Goal: Communication & Community: Answer question/provide support

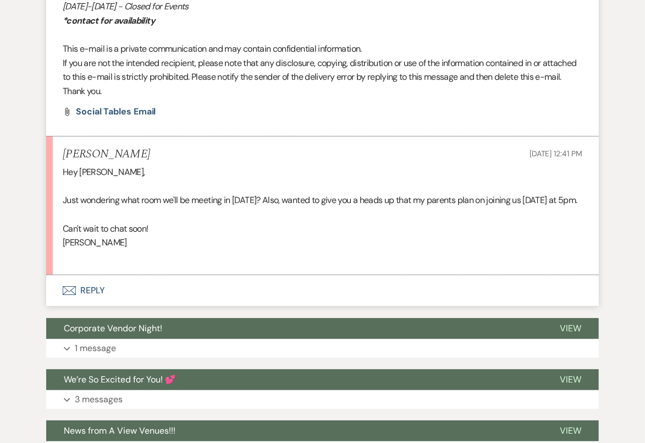
click at [212, 306] on button "Envelope Reply" at bounding box center [322, 290] width 553 height 31
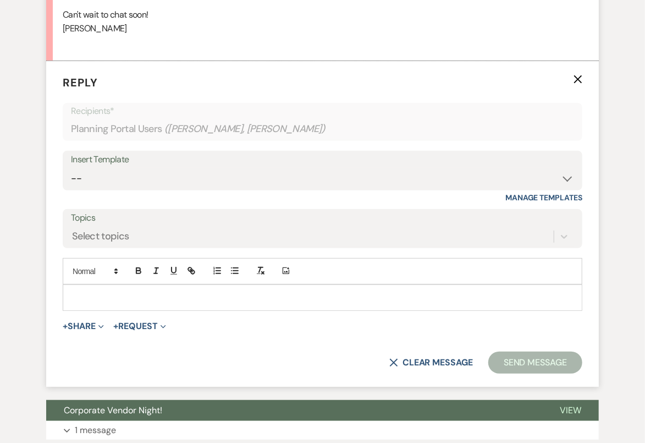
scroll to position [5926, 0]
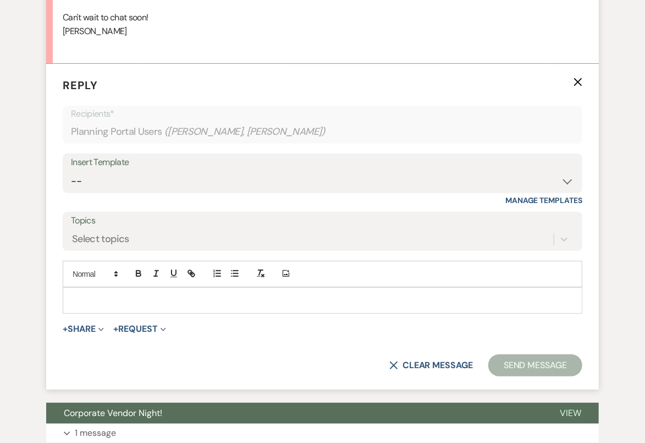
click at [209, 306] on p at bounding box center [322, 300] width 502 height 12
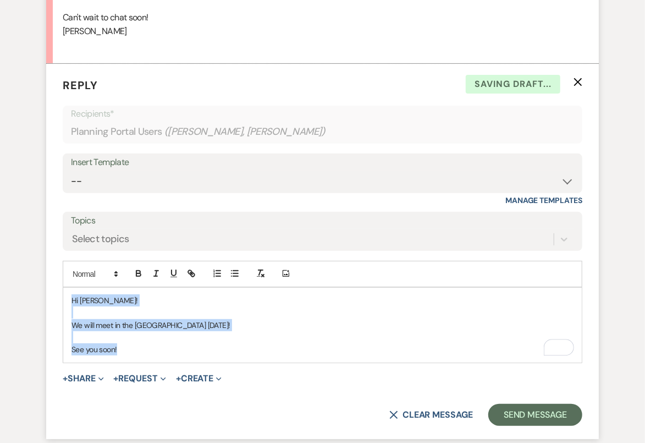
drag, startPoint x: 131, startPoint y: 373, endPoint x: 67, endPoint y: 312, distance: 88.7
click at [67, 312] on div "Hi Amy! We will meet in the Willow room today! See you soon!" at bounding box center [322, 325] width 519 height 75
copy div "Hi Amy! We will meet in the Willow room today! See you soon!"
click at [113, 192] on select "-- Tour Confirmation Contract (Pre-Booked Leads) Out of office Inquiry Email Al…" at bounding box center [322, 180] width 503 height 21
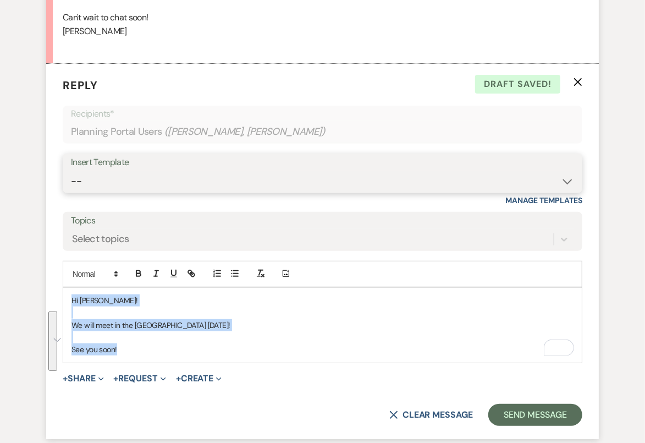
select select "4159"
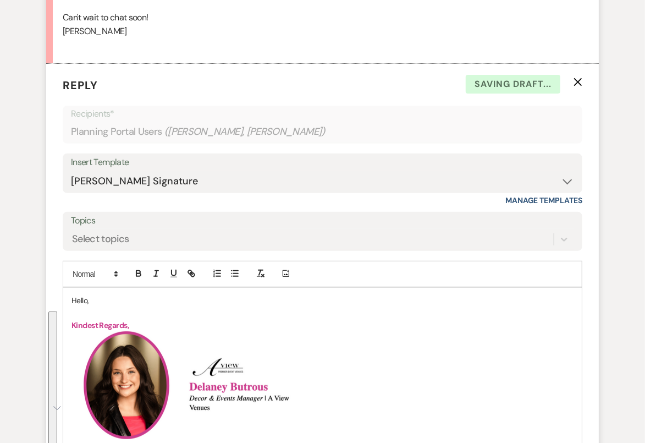
click at [80, 306] on p "Hello," at bounding box center [322, 300] width 502 height 12
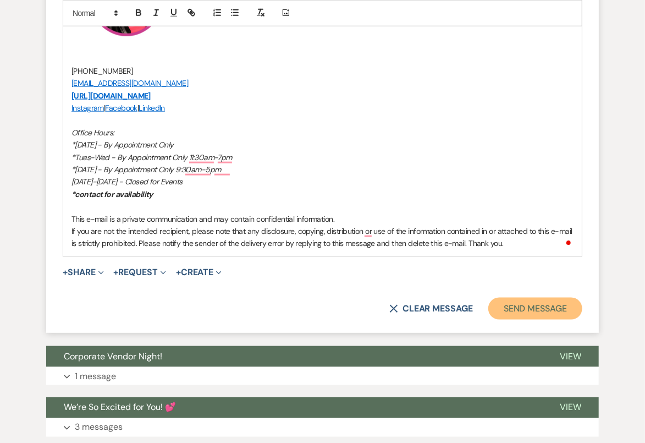
click at [556, 320] on button "Send Message" at bounding box center [535, 309] width 94 height 22
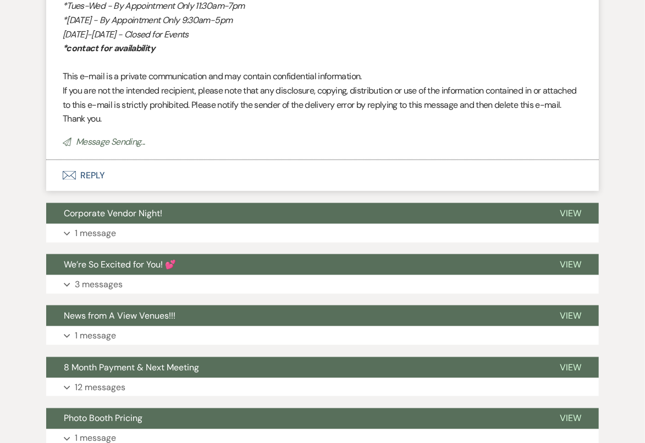
scroll to position [6900, 0]
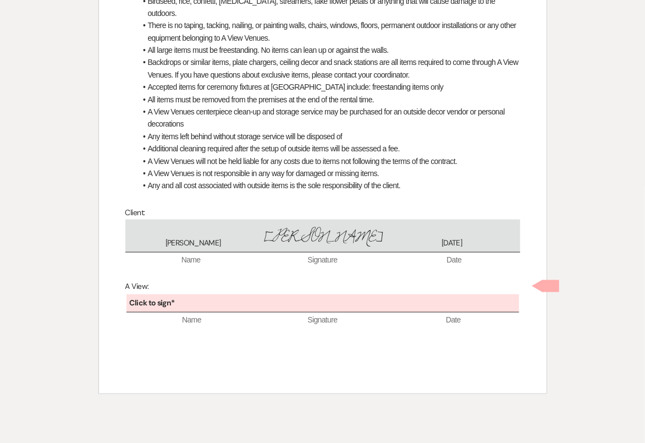
scroll to position [554, 0]
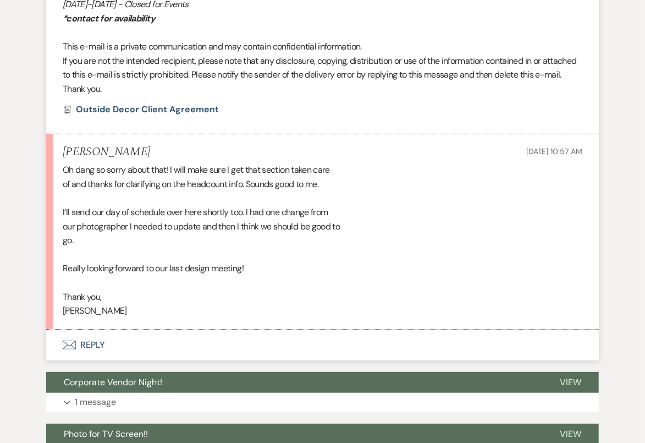
click at [281, 344] on button "Envelope Reply" at bounding box center [322, 344] width 553 height 31
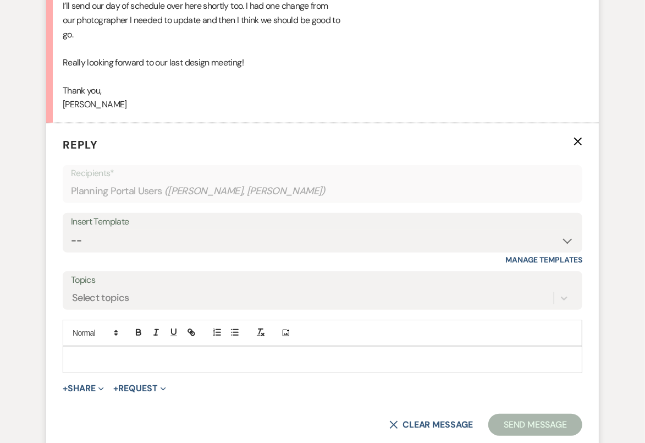
scroll to position [2096, 0]
click at [280, 365] on div at bounding box center [322, 358] width 519 height 25
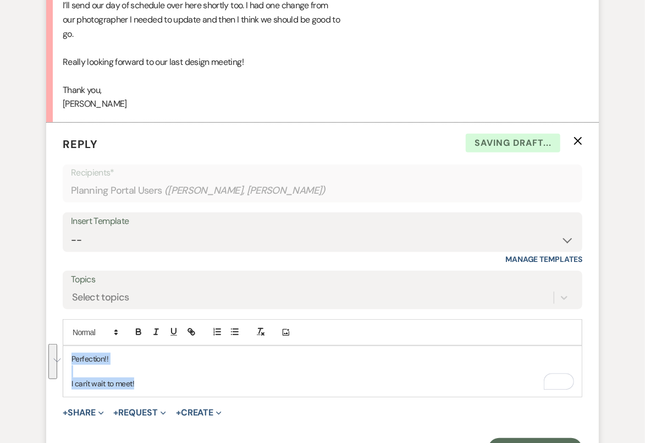
drag, startPoint x: 155, startPoint y: 383, endPoint x: 37, endPoint y: 334, distance: 127.5
copy div "Perfection!! I can't wait to meet!"
click at [173, 241] on select "-- Tour Confirmation Contract (Pre-Booked Leads) Out of office Inquiry Email Al…" at bounding box center [322, 239] width 503 height 21
select select "4160"
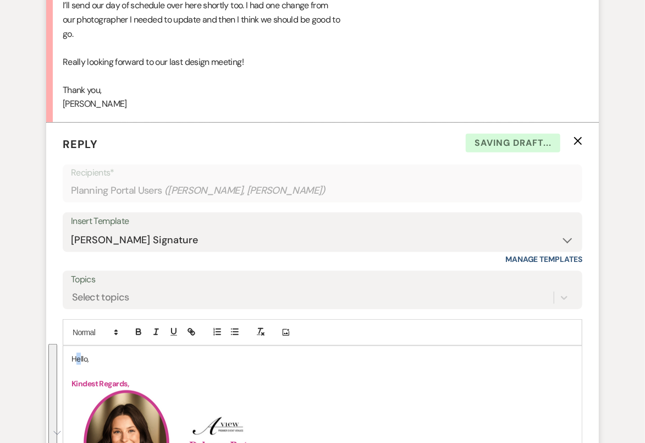
click at [78, 352] on p "Hello," at bounding box center [322, 358] width 502 height 12
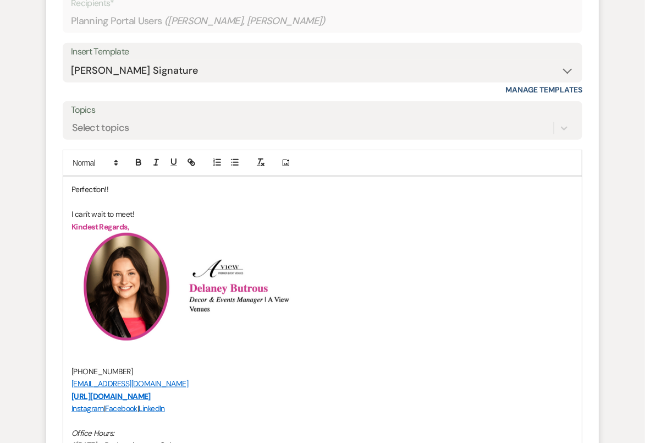
scroll to position [2565, 0]
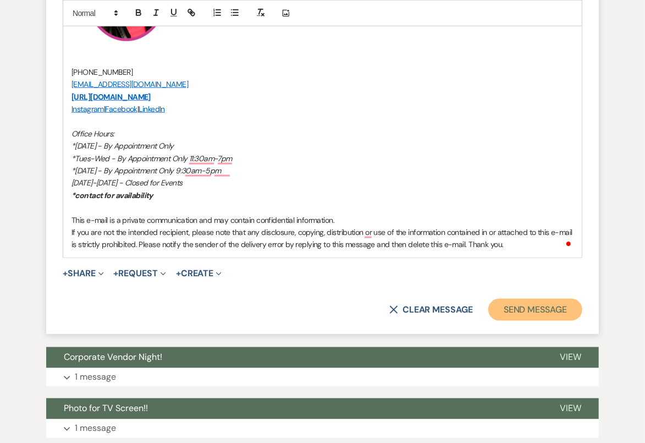
click at [527, 305] on button "Send Message" at bounding box center [535, 310] width 94 height 22
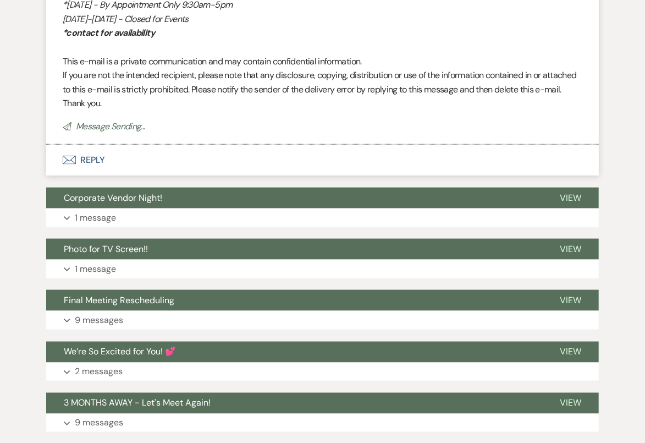
scroll to position [3055, 0]
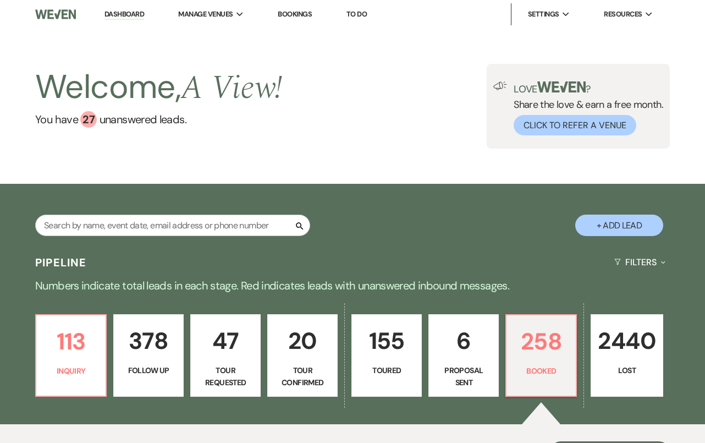
click at [173, 225] on input "text" at bounding box center [172, 224] width 275 height 21
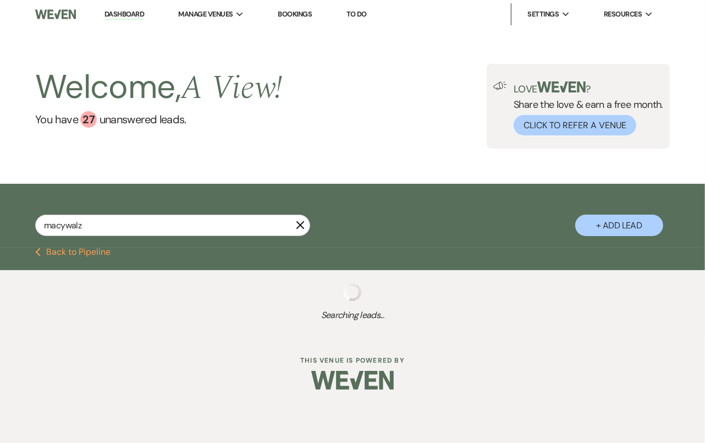
click at [62, 227] on input "macywalz" at bounding box center [172, 224] width 275 height 21
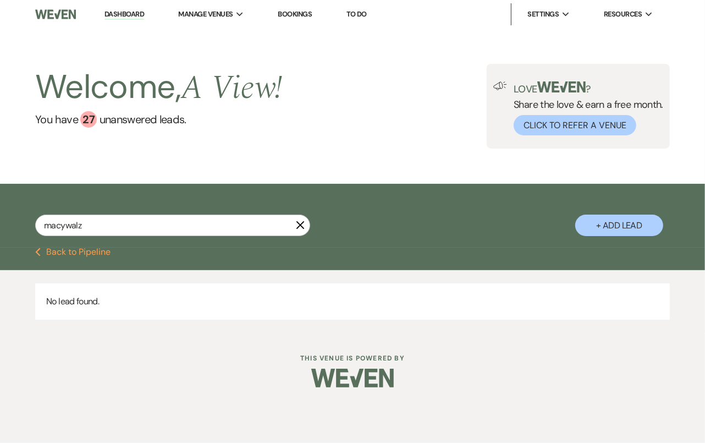
click at [67, 227] on input "macywalz" at bounding box center [172, 224] width 275 height 21
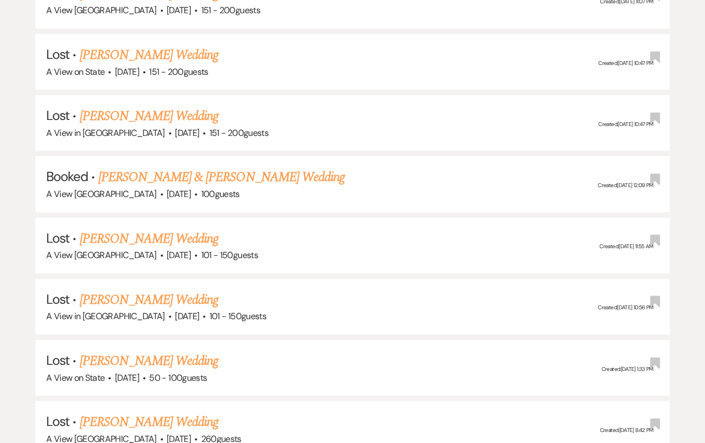
scroll to position [455, 0]
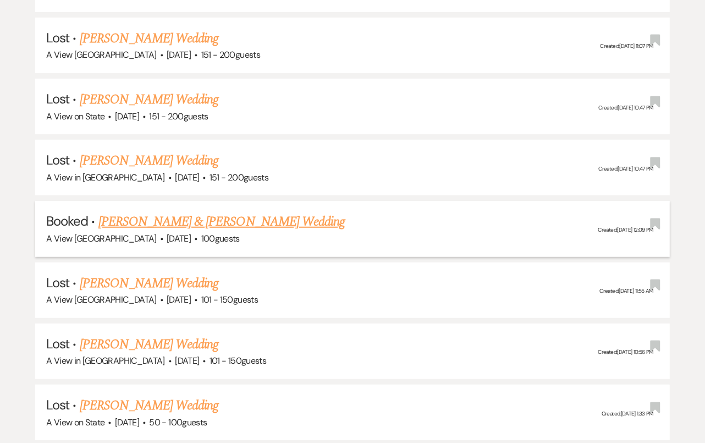
type input "macy walz"
click at [190, 218] on link "[PERSON_NAME] & [PERSON_NAME] Wedding" at bounding box center [221, 222] width 246 height 20
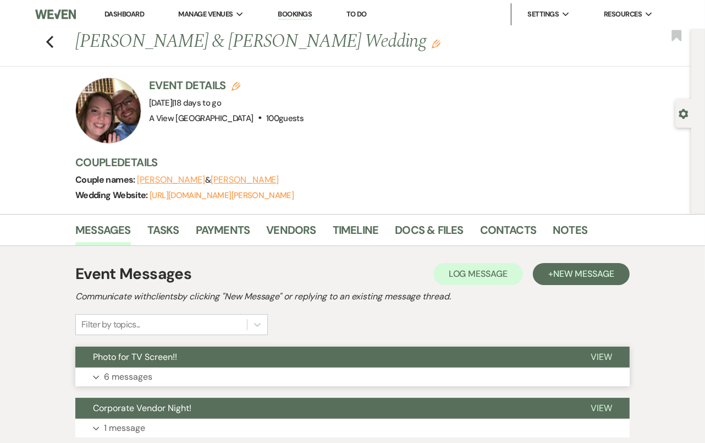
click at [371, 362] on button "Photo for TV Screen!!" at bounding box center [324, 356] width 498 height 21
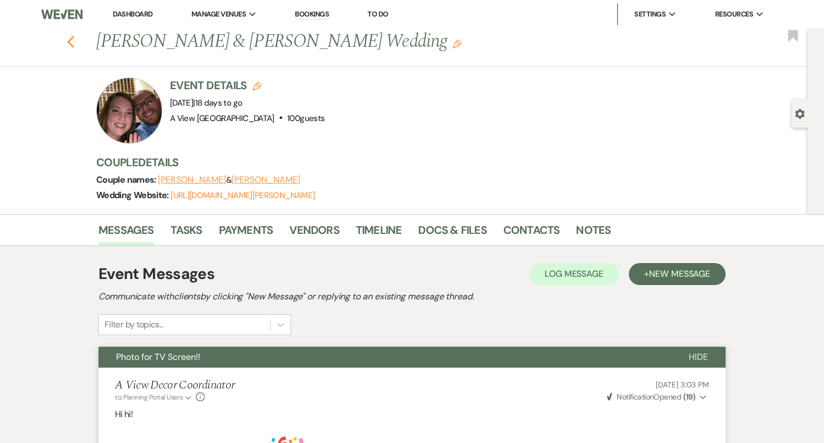
click at [69, 37] on icon "Previous" at bounding box center [71, 41] width 8 height 13
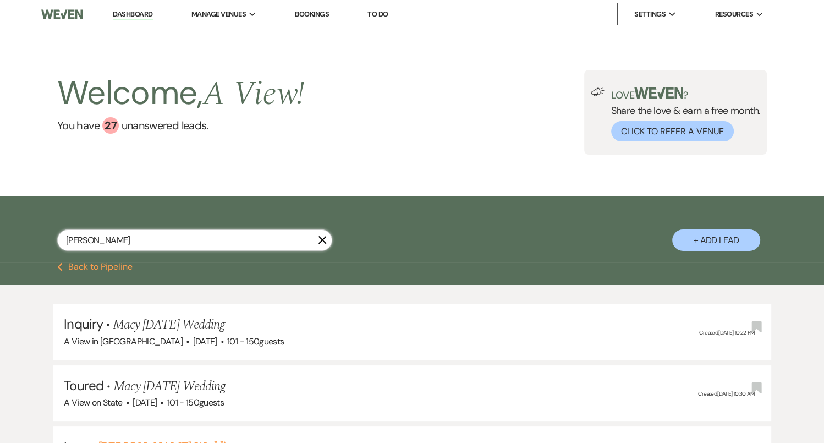
click at [144, 238] on input "macy walz" at bounding box center [194, 239] width 275 height 21
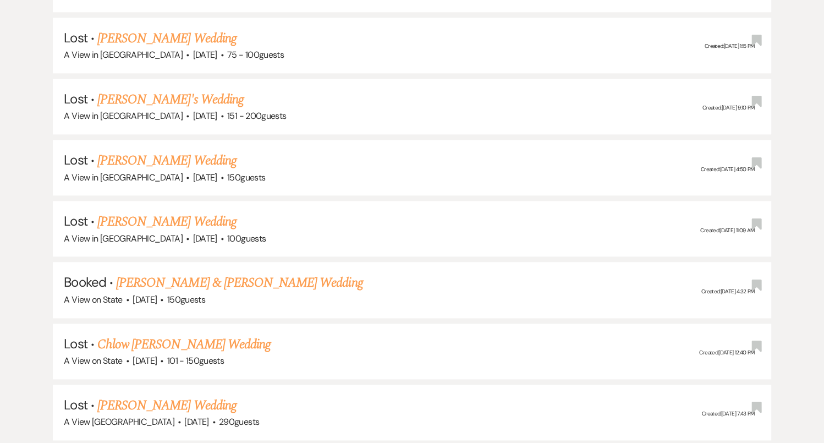
scroll to position [1271, 0]
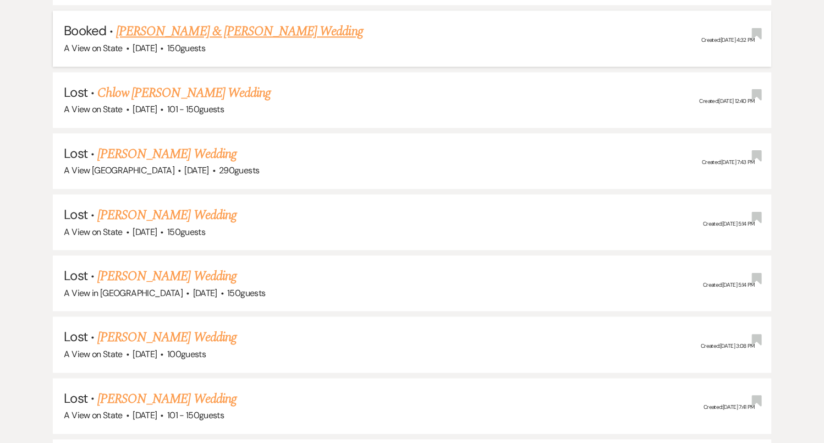
type input "chloe mapes"
click at [262, 27] on link "[PERSON_NAME] & [PERSON_NAME] Wedding" at bounding box center [239, 31] width 246 height 20
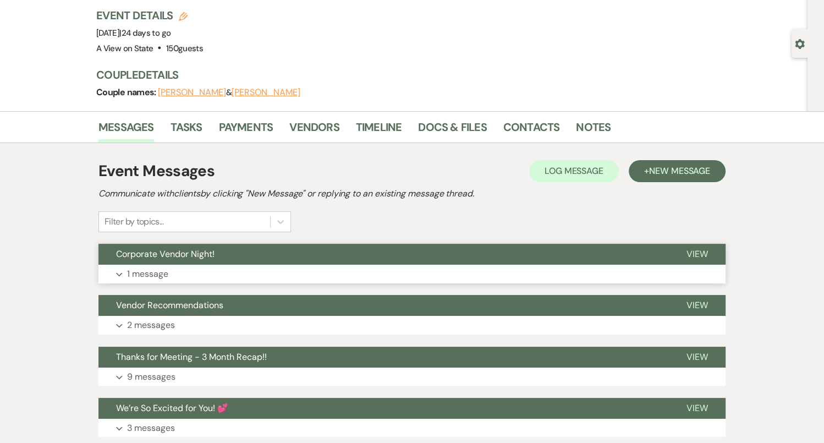
scroll to position [85, 0]
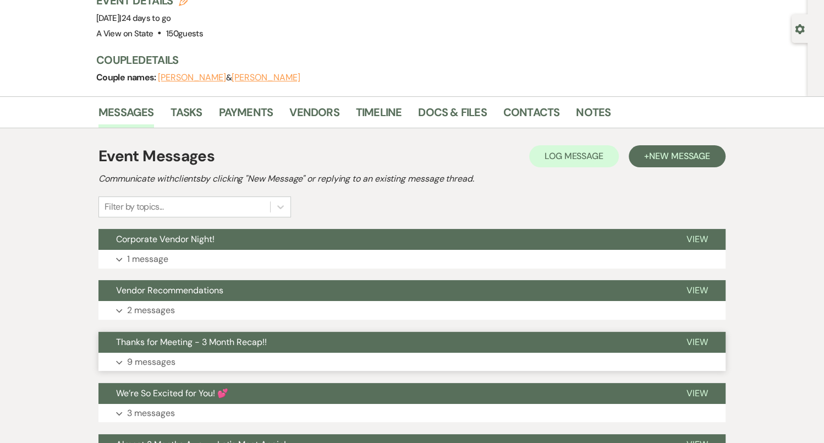
click at [217, 346] on span "Thanks for Meeting - 3 Month Recap!!" at bounding box center [191, 342] width 151 height 12
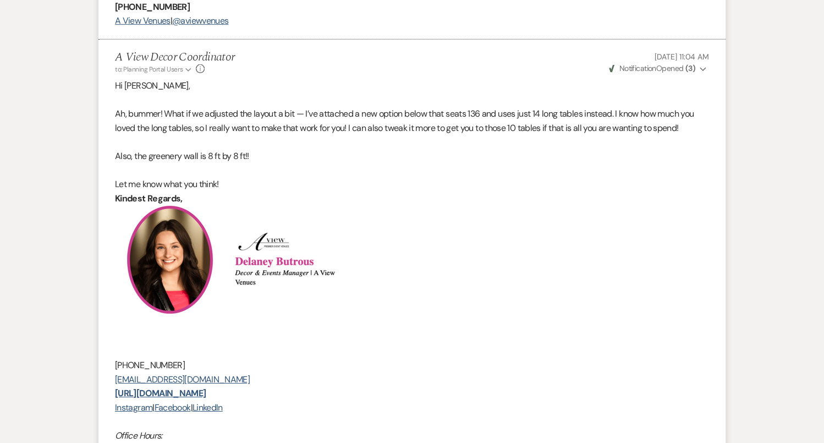
scroll to position [3138, 0]
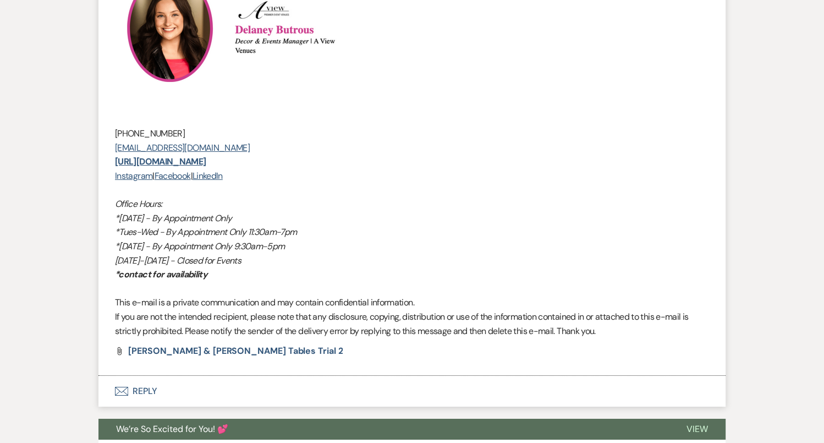
click at [216, 376] on button "Envelope Reply" at bounding box center [411, 391] width 627 height 31
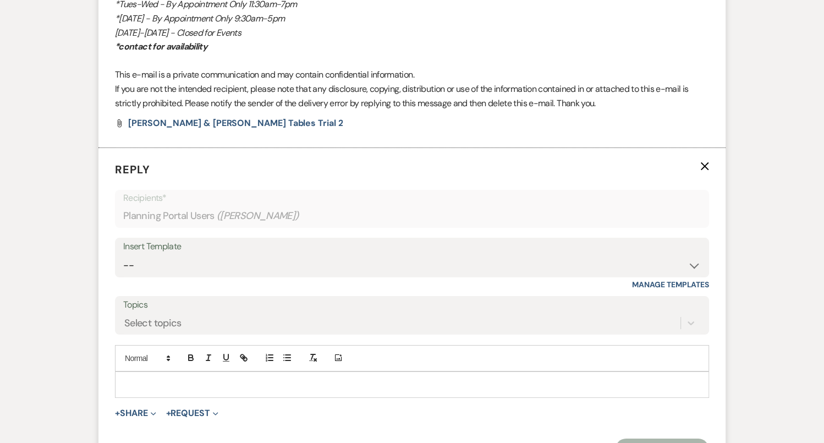
scroll to position [3600, 0]
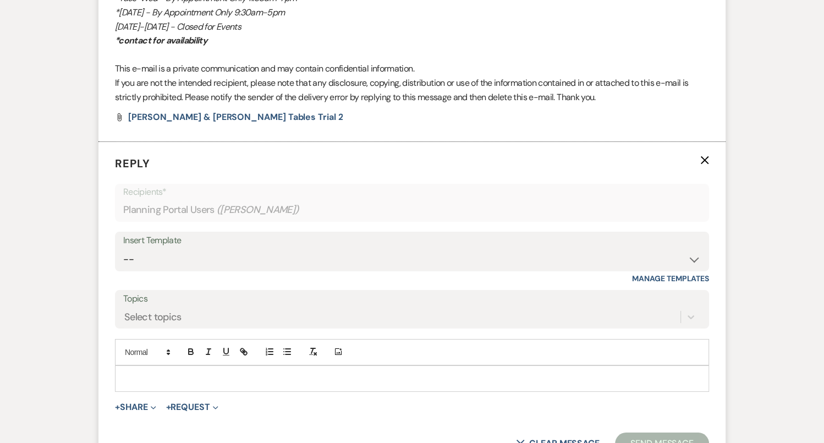
click at [216, 366] on div at bounding box center [411, 378] width 593 height 25
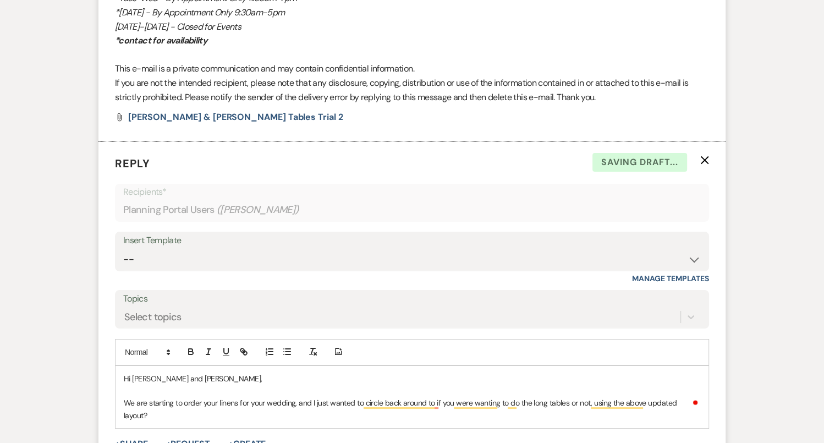
click at [350, 396] on p "We are starting to order your linens for your wedding, and I just wanted to cir…" at bounding box center [412, 408] width 576 height 25
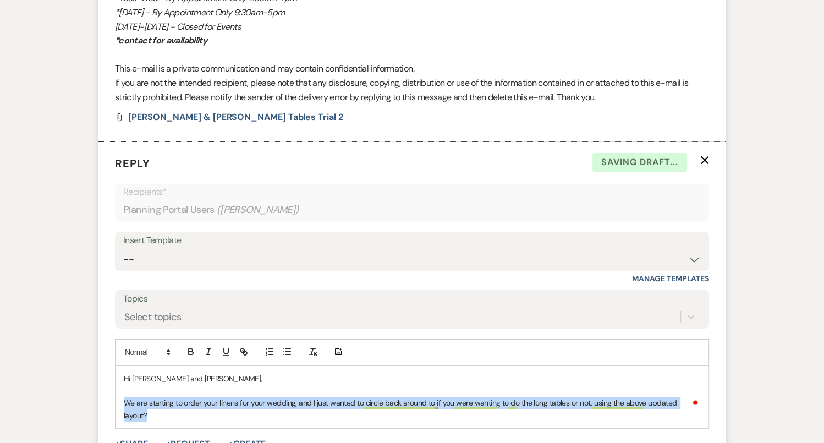
click at [350, 396] on p "We are starting to order your linens for your wedding, and I just wanted to cir…" at bounding box center [412, 408] width 576 height 25
copy p "We are starting to order your linens for your wedding, and I just wanted to cir…"
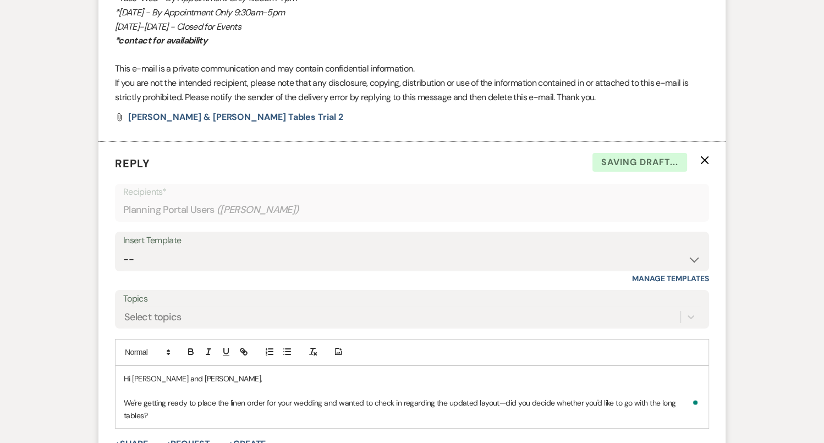
scroll to position [3643, 0]
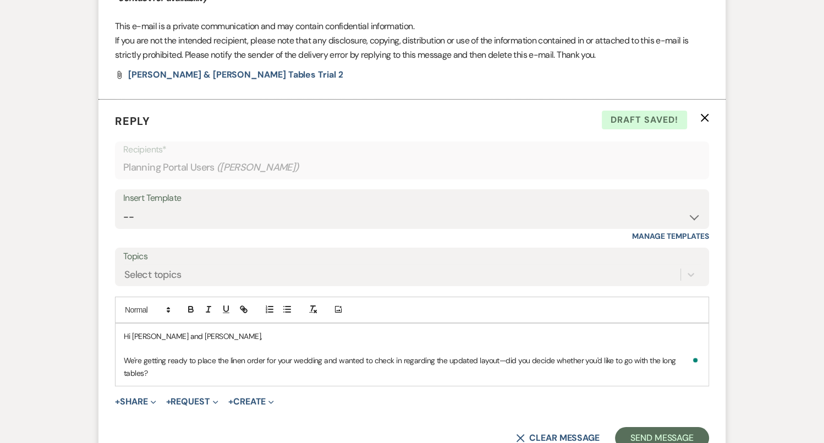
click at [673, 354] on p "We're getting ready to place the linen order for your wedding and wanted to che…" at bounding box center [412, 366] width 576 height 25
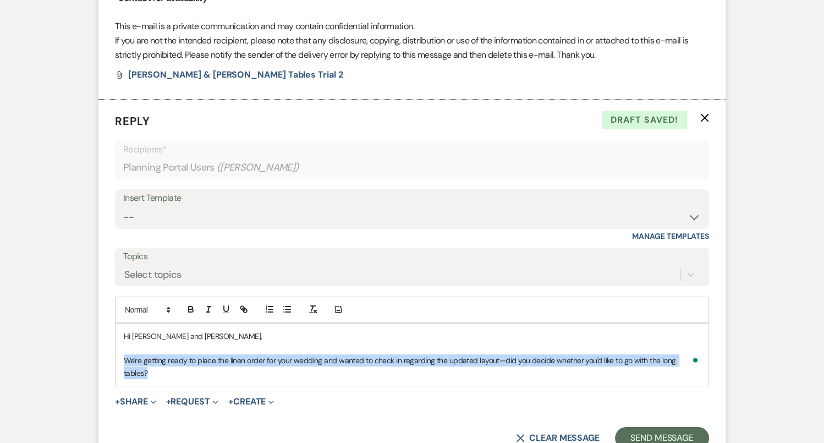
click at [673, 354] on p "We're getting ready to place the linen order for your wedding and wanted to che…" at bounding box center [412, 366] width 576 height 25
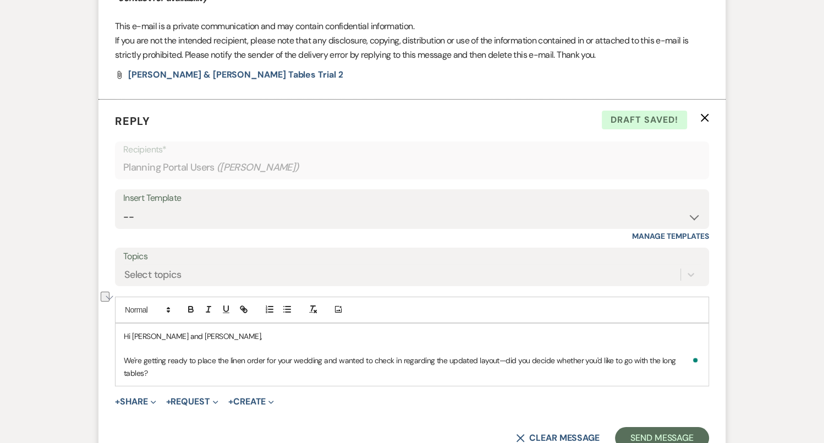
click at [370, 330] on p "Hi Chloe and Michael," at bounding box center [412, 336] width 576 height 12
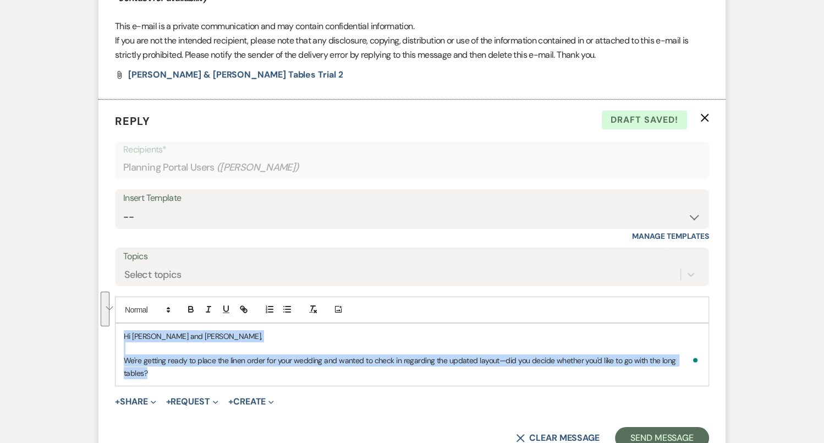
drag, startPoint x: 120, startPoint y: 302, endPoint x: 789, endPoint y: 335, distance: 669.5
copy div "Hi Chloe and Michael, We're getting ready to place the linen order for your wed…"
click at [406, 206] on select "-- Tour Confirmation Contract (Pre-Booked Leads) Out of office Inquiry Email Al…" at bounding box center [411, 216] width 577 height 21
select select "4159"
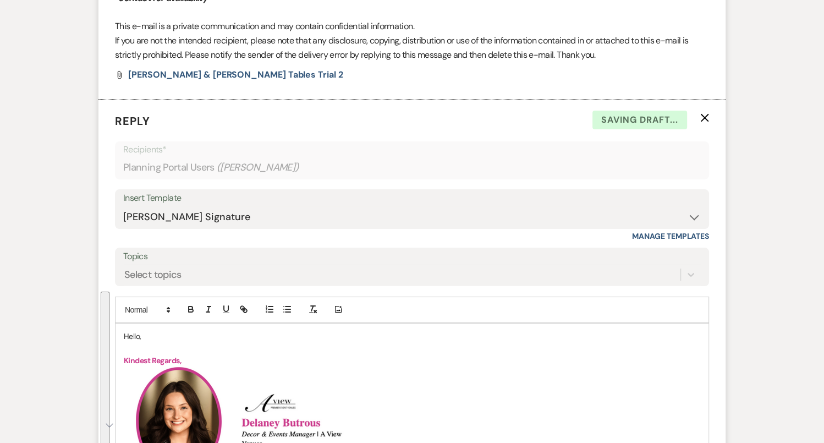
click at [132, 330] on p "Hello," at bounding box center [412, 336] width 576 height 12
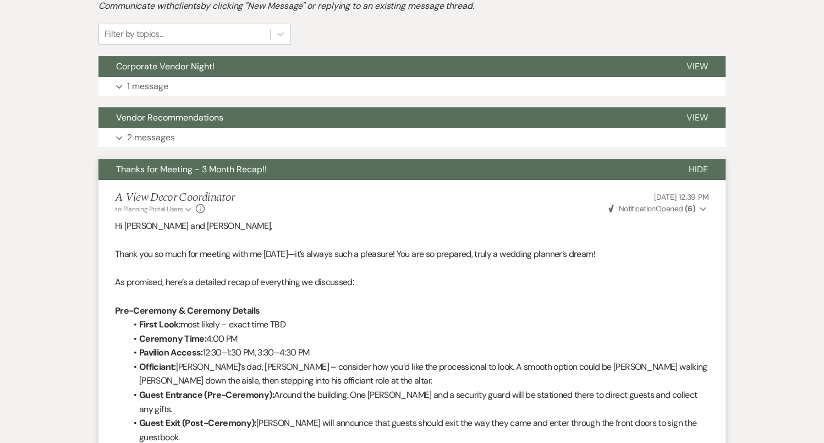
scroll to position [0, 0]
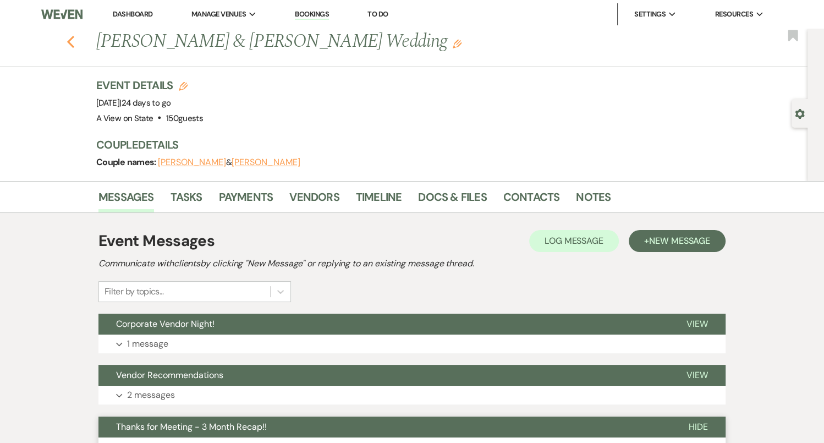
click at [70, 36] on icon "Previous" at bounding box center [71, 41] width 8 height 13
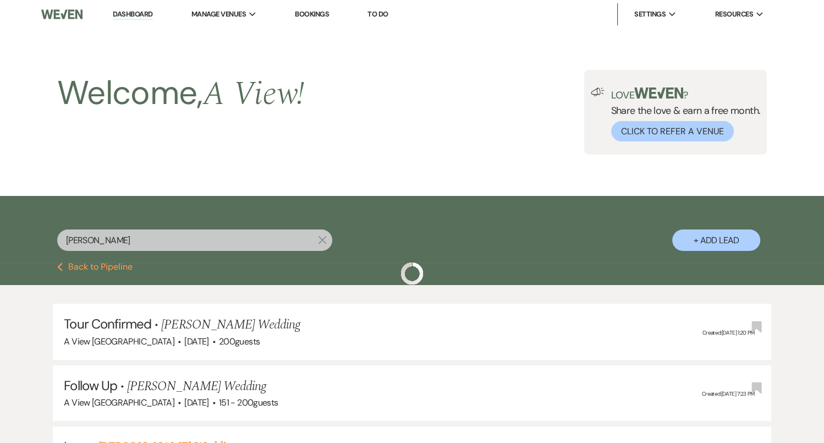
scroll to position [1271, 0]
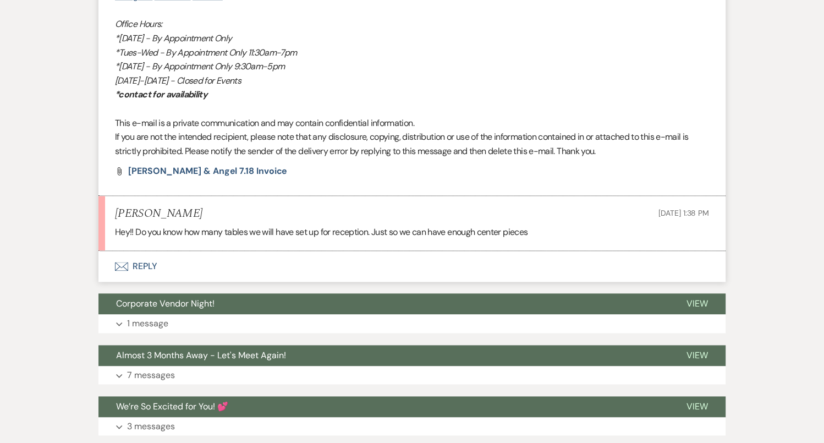
click at [360, 252] on button "Envelope Reply" at bounding box center [411, 266] width 627 height 31
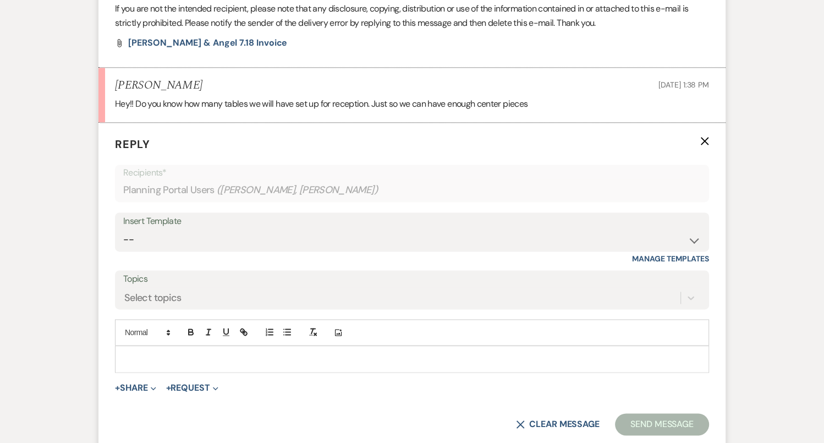
scroll to position [1296, 0]
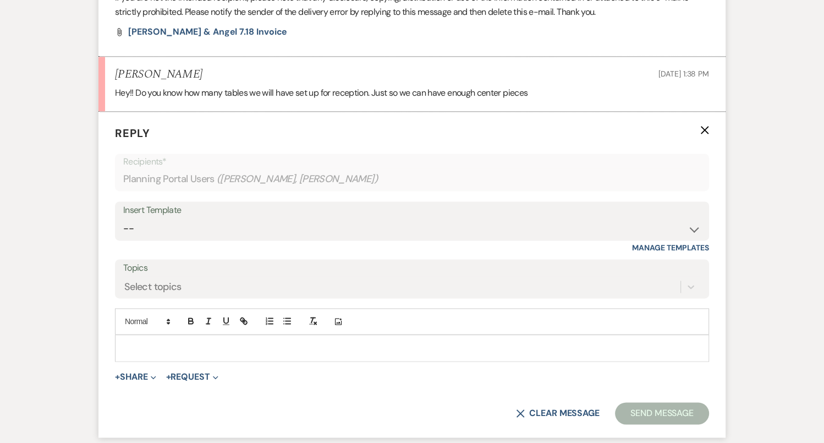
click at [344, 344] on p at bounding box center [412, 348] width 576 height 12
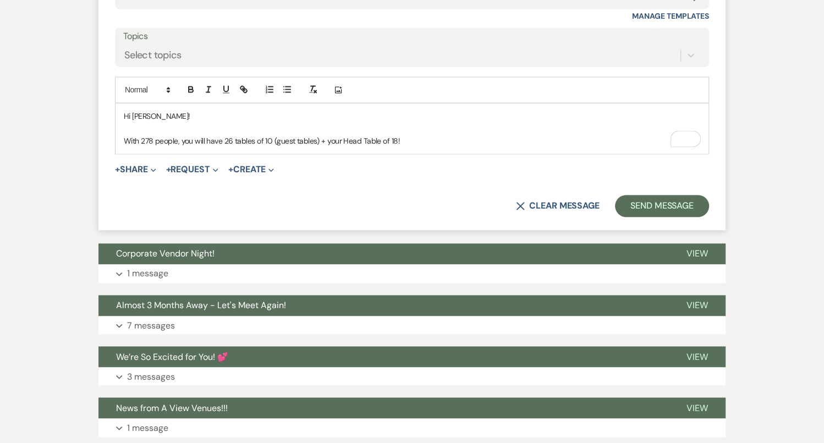
scroll to position [1566, 0]
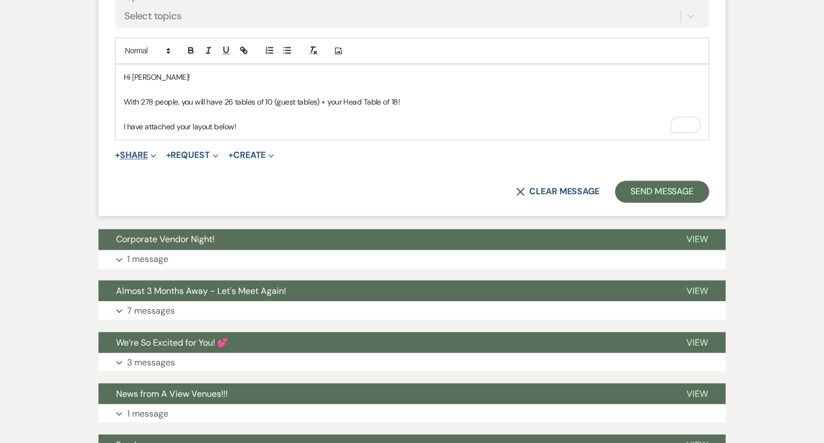
click at [152, 152] on span "Expand" at bounding box center [152, 155] width 8 height 12
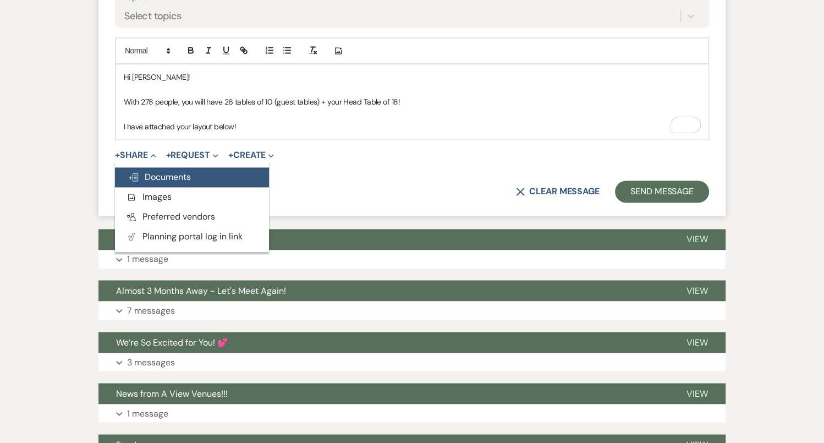
click at [170, 173] on span "Doc Upload Documents" at bounding box center [159, 177] width 63 height 12
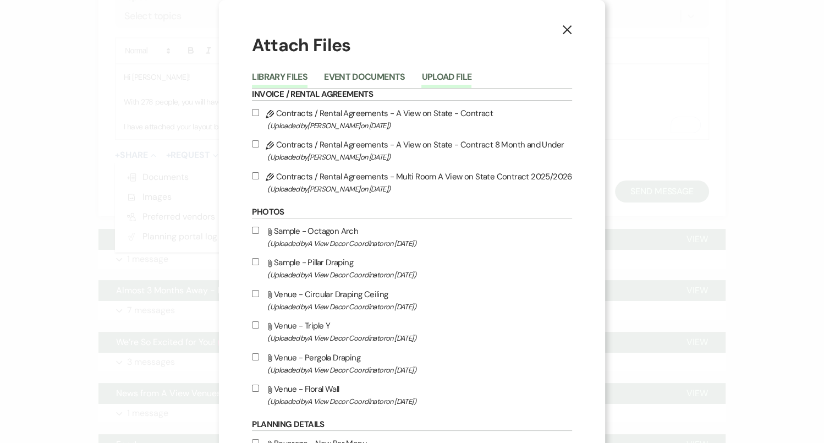
click at [442, 74] on button "Upload File" at bounding box center [446, 80] width 50 height 15
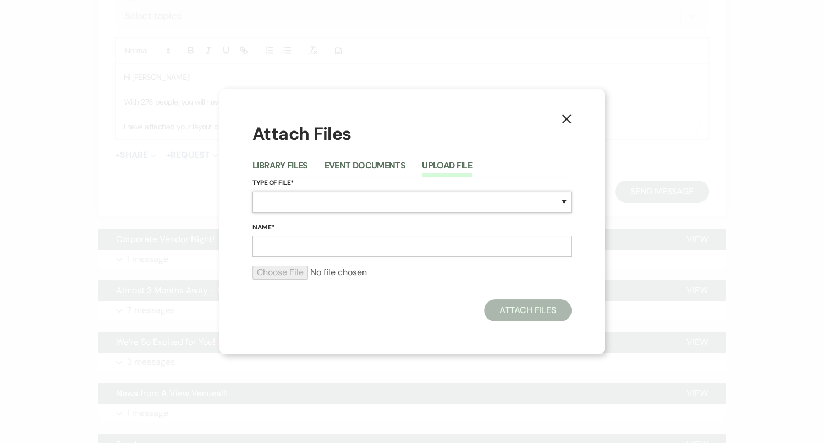
click at [344, 207] on select "Special Event Insurance Vendor Certificate of Insurance Contracts / Rental Agre…" at bounding box center [411, 201] width 319 height 21
select select "25"
click at [350, 246] on input "Name*" at bounding box center [411, 245] width 319 height 21
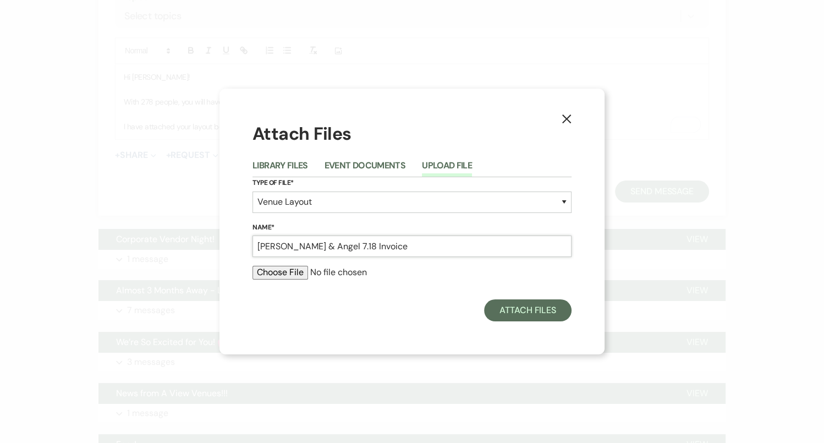
click at [321, 249] on input "[PERSON_NAME] & Angel 7.18 Invoice" at bounding box center [411, 245] width 319 height 21
drag, startPoint x: 366, startPoint y: 250, endPoint x: 317, endPoint y: 247, distance: 49.0
click at [317, 247] on input "[PERSON_NAME] & Angel 7.18 Invoice" at bounding box center [411, 245] width 319 height 21
type input "[PERSON_NAME] & Angel 3M Layout"
click at [261, 273] on input "file" at bounding box center [411, 272] width 319 height 13
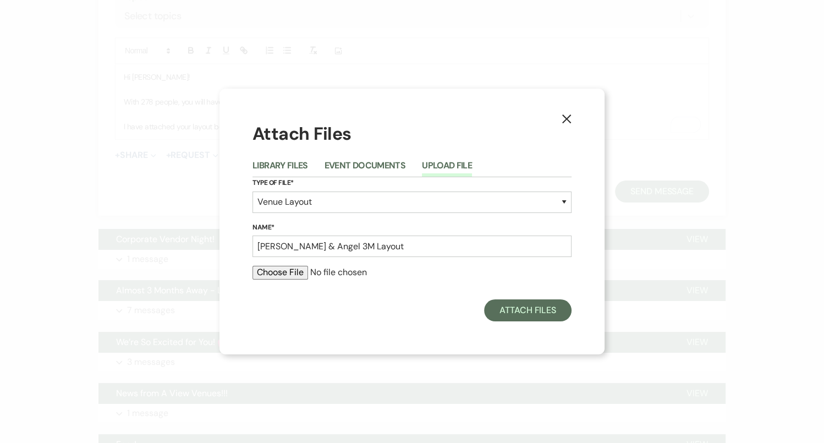
type input "C:\fakepath\Palms282MAXStraightHTWindowsfromHaleyAlbracht.pdf"
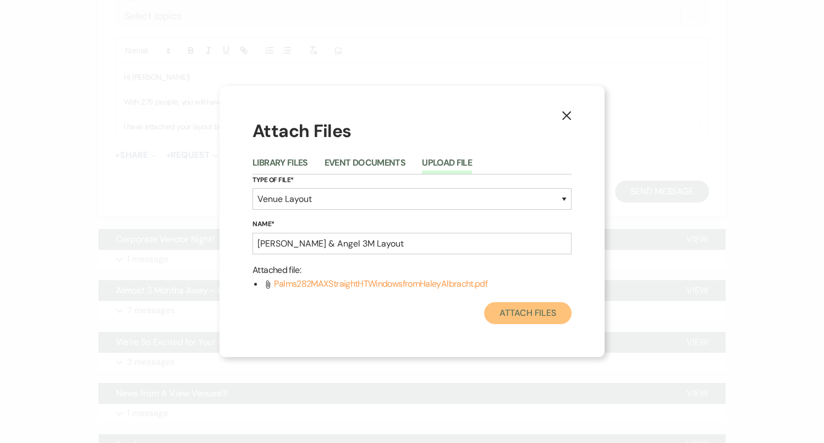
click at [527, 312] on button "Attach Files" at bounding box center [527, 313] width 87 height 22
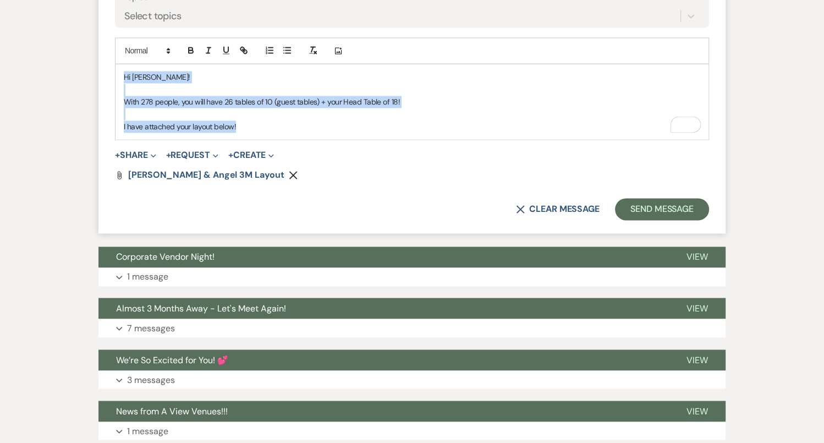
drag, startPoint x: 267, startPoint y: 123, endPoint x: 84, endPoint y: 54, distance: 195.1
copy div "Hi [PERSON_NAME]! With 278 people, you will have 26 tables of 10 (guest tables)…"
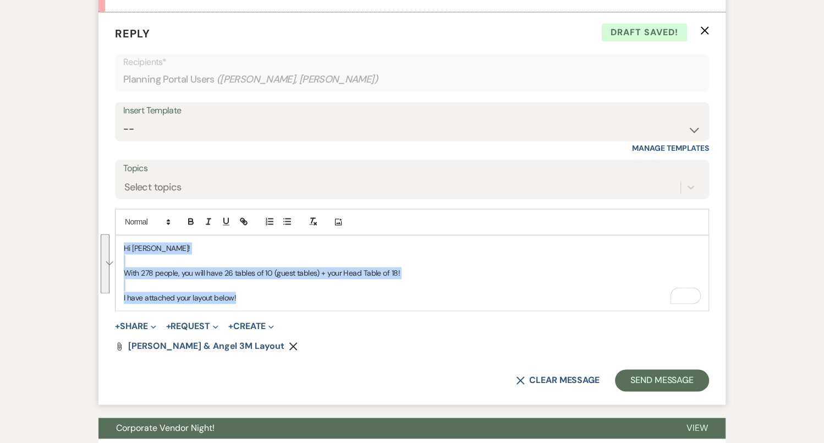
scroll to position [1211, 0]
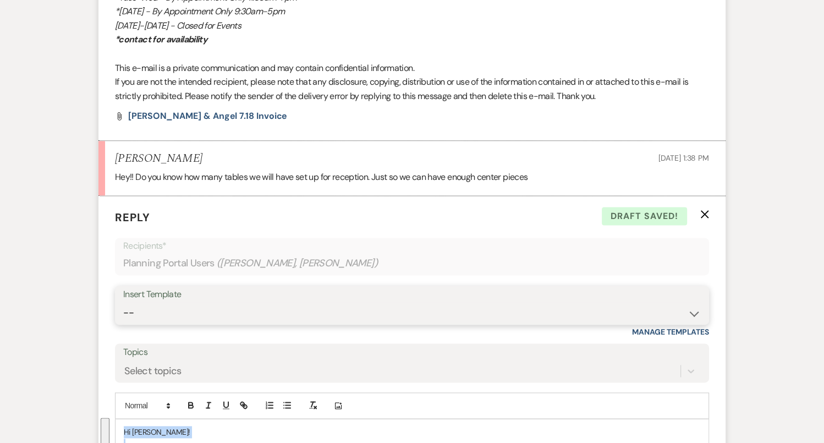
click at [172, 317] on select "-- Tour Confirmation Contract (Pre-Booked Leads) Out of office Inquiry Email Al…" at bounding box center [411, 312] width 577 height 21
select select "4159"
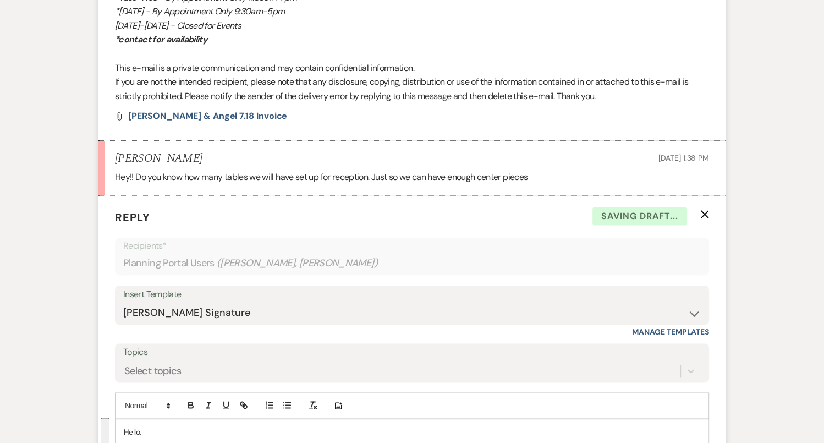
click at [135, 429] on p "Hello," at bounding box center [412, 432] width 576 height 12
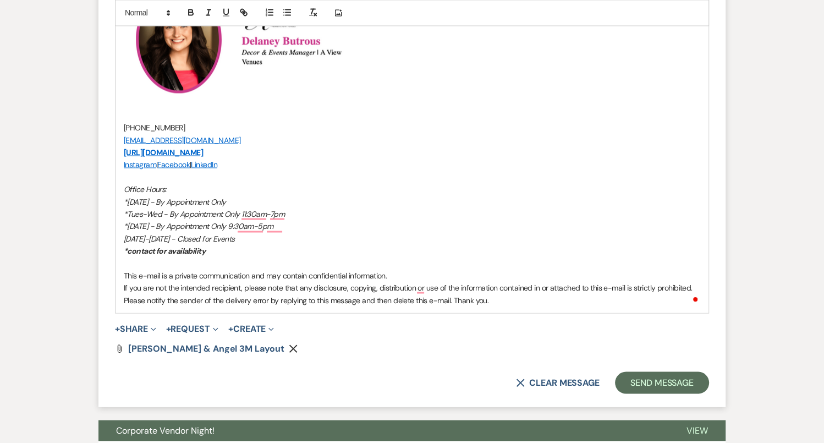
scroll to position [1901, 0]
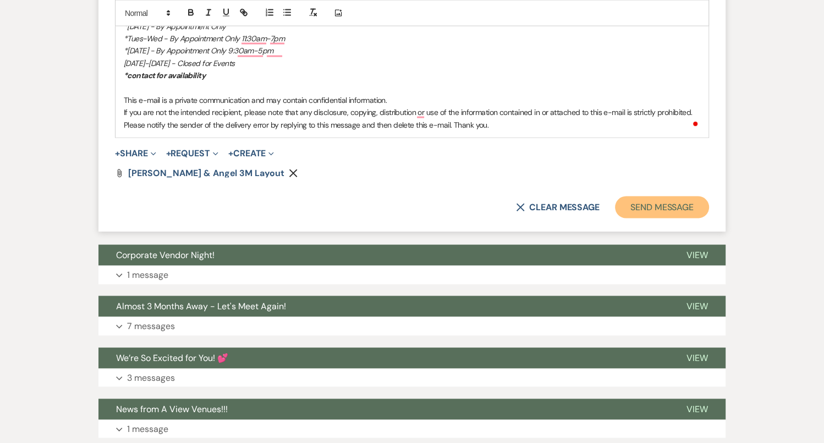
click at [687, 206] on button "Send Message" at bounding box center [662, 207] width 94 height 22
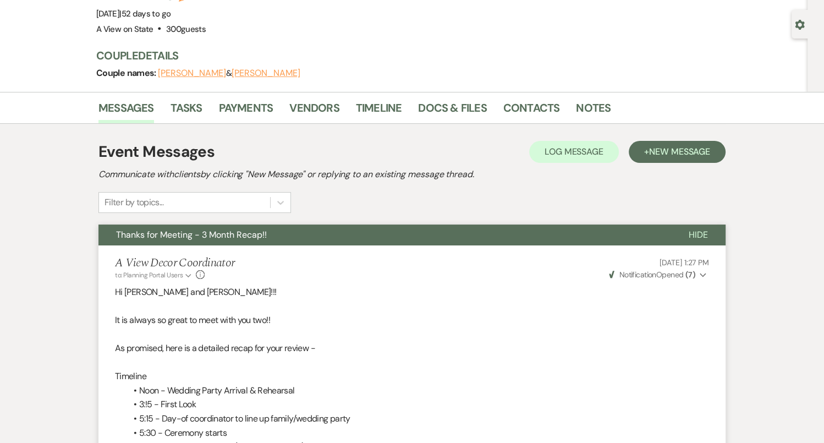
scroll to position [0, 0]
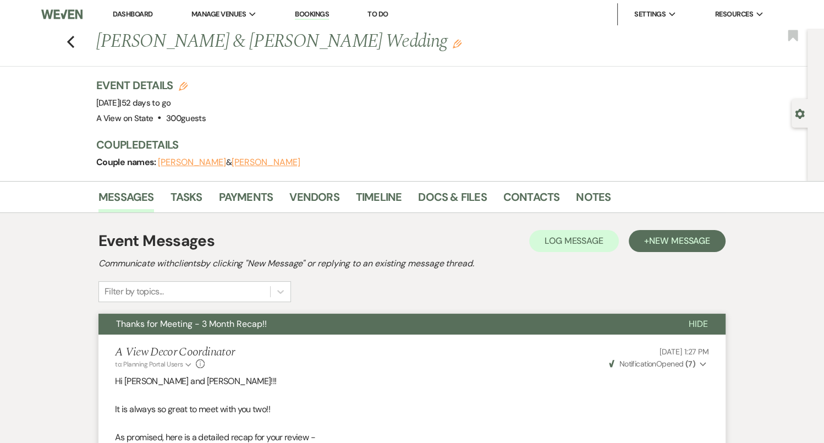
click at [64, 37] on div "Previous [PERSON_NAME] & [PERSON_NAME] Wedding Edit Bookmark" at bounding box center [401, 48] width 813 height 38
click at [69, 40] on use "button" at bounding box center [70, 42] width 7 height 12
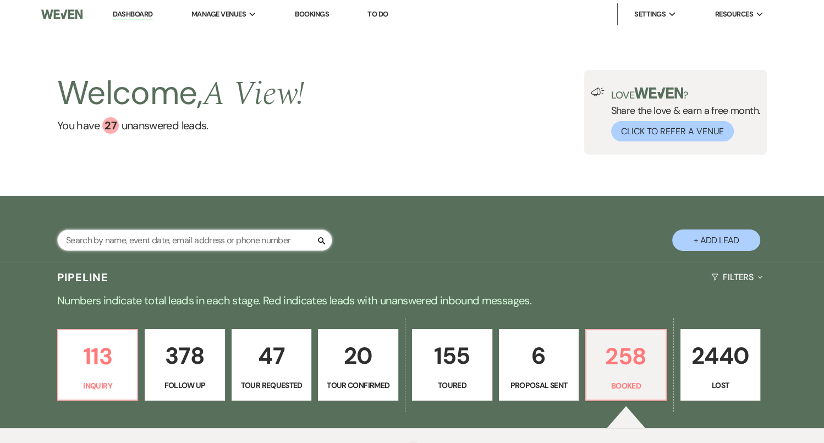
click at [240, 245] on input "text" at bounding box center [194, 239] width 275 height 21
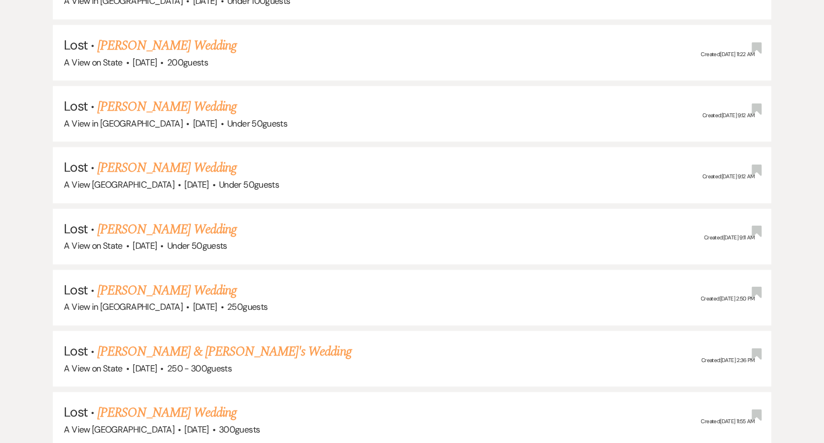
scroll to position [1752, 0]
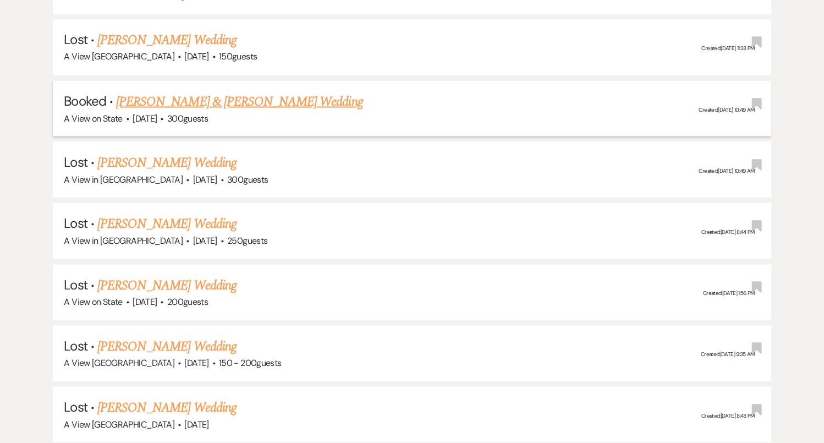
type input "[PERSON_NAME]"
click at [229, 92] on link "[PERSON_NAME] & [PERSON_NAME] Wedding" at bounding box center [239, 101] width 246 height 20
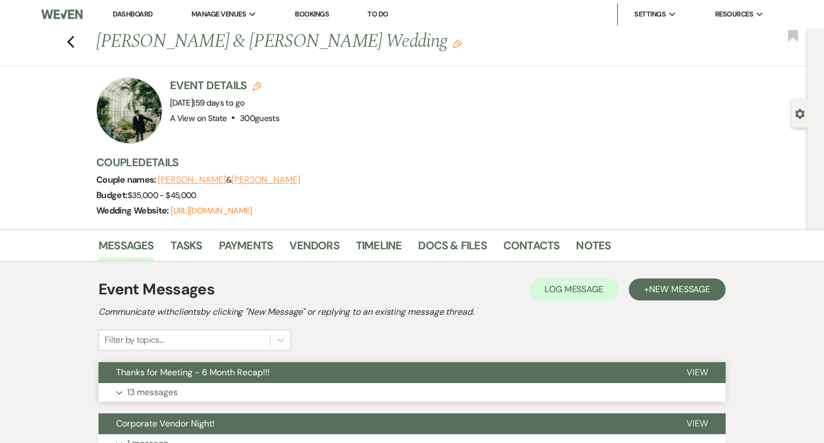
click at [261, 384] on button "Expand 13 messages" at bounding box center [411, 392] width 627 height 19
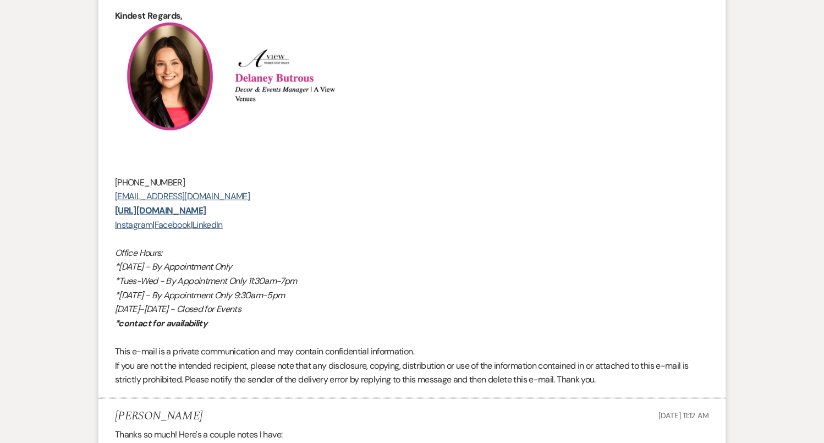
scroll to position [2775, 0]
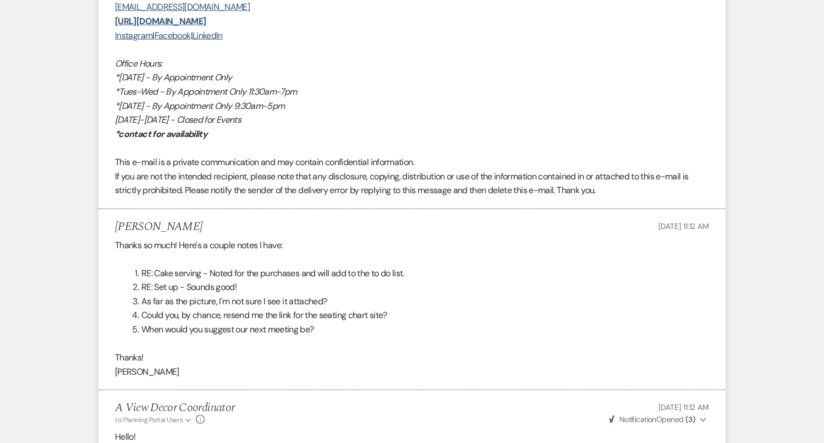
click at [342, 298] on li "As far as the picture, I'm not sure I see it attached?" at bounding box center [418, 301] width 581 height 14
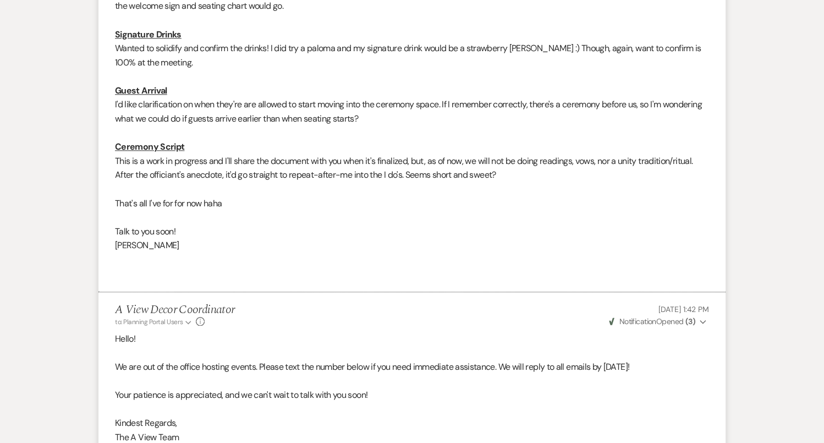
scroll to position [4689, 0]
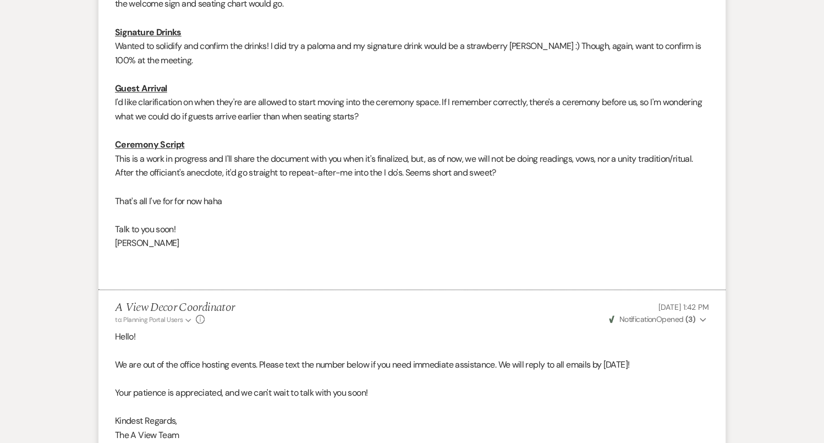
click at [411, 112] on p "I'd like clarification on when they're are allowed to start moving into the cer…" at bounding box center [412, 109] width 594 height 28
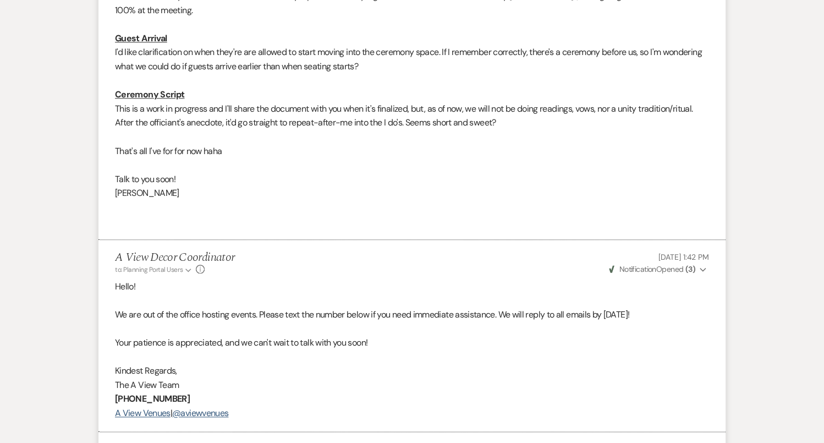
scroll to position [4740, 0]
click at [538, 115] on p "This is a work in progress and I'll share the document with you when it's final…" at bounding box center [412, 115] width 594 height 28
click at [534, 118] on p "This is a work in progress and I'll share the document with you when it's final…" at bounding box center [412, 115] width 594 height 28
click at [543, 118] on p "This is a work in progress and I'll share the document with you when it's final…" at bounding box center [412, 115] width 594 height 28
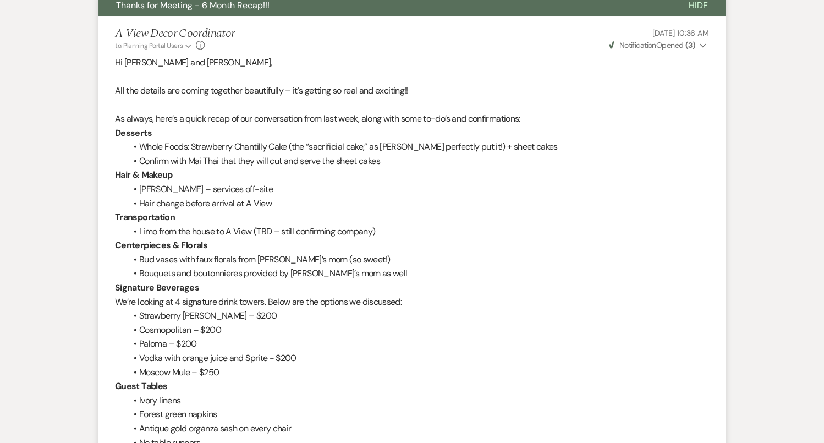
scroll to position [0, 0]
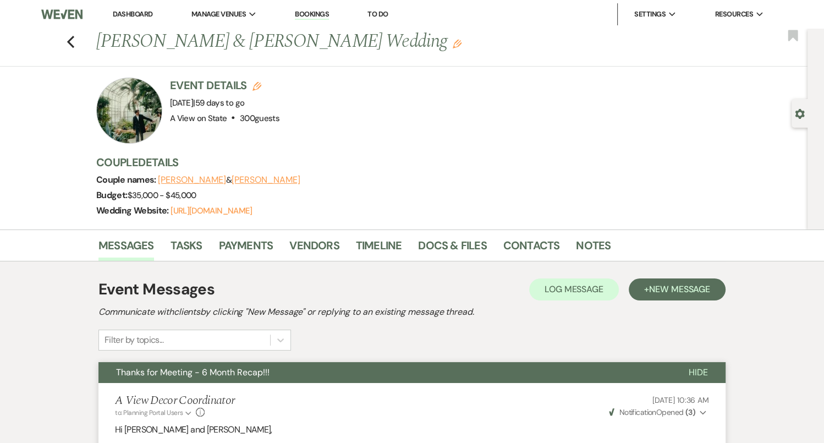
click at [363, 204] on div "Wedding Website: [URL][DOMAIN_NAME]" at bounding box center [404, 210] width 616 height 15
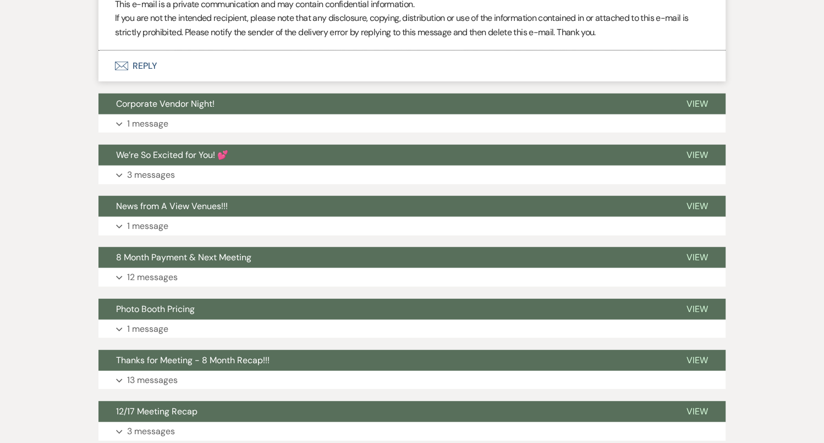
scroll to position [6386, 0]
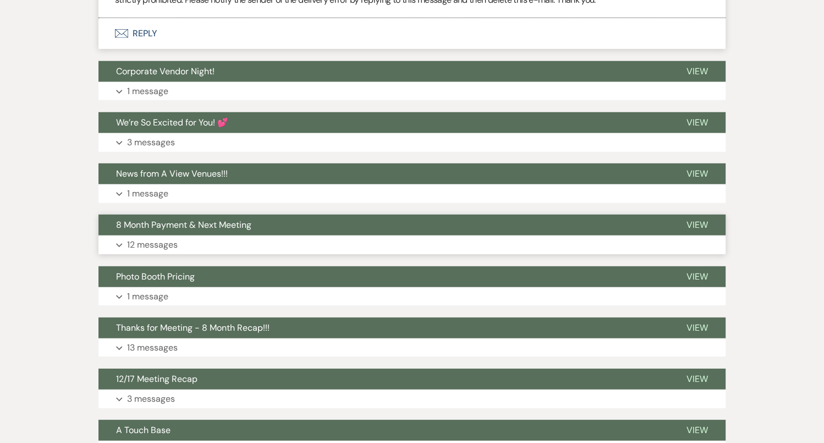
click at [310, 229] on button "8 Month Payment & Next Meeting" at bounding box center [383, 224] width 570 height 21
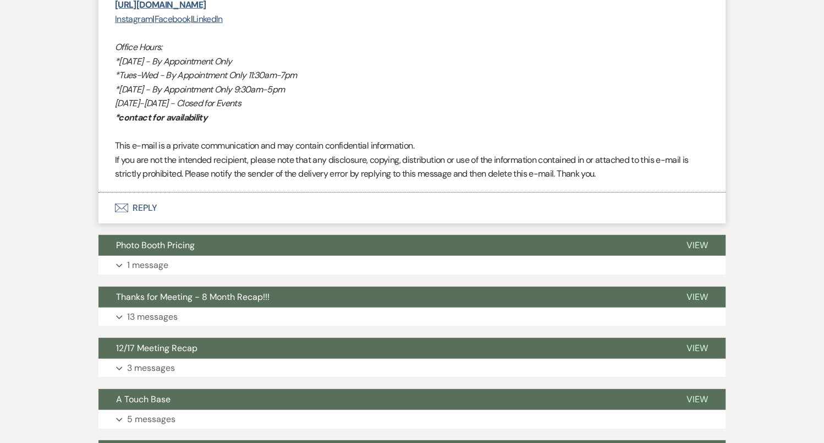
scroll to position [10050, 0]
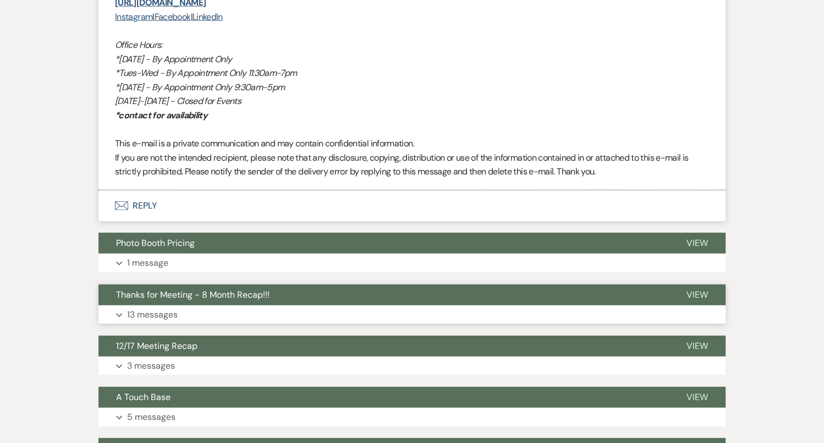
click at [366, 305] on button "Expand 13 messages" at bounding box center [411, 314] width 627 height 19
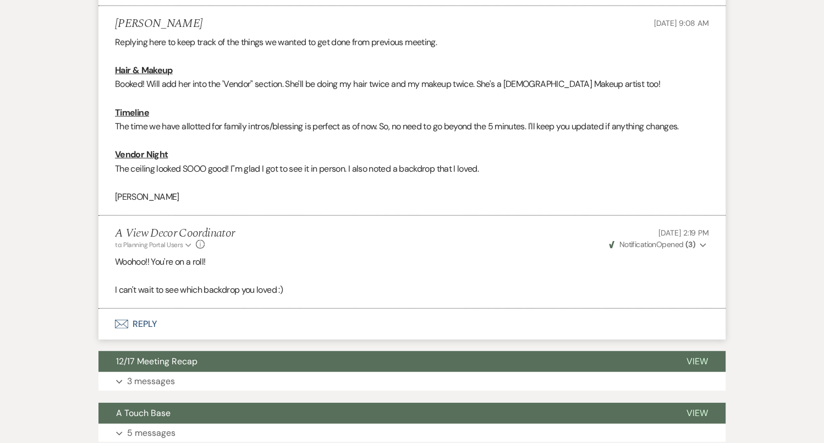
scroll to position [14338, 0]
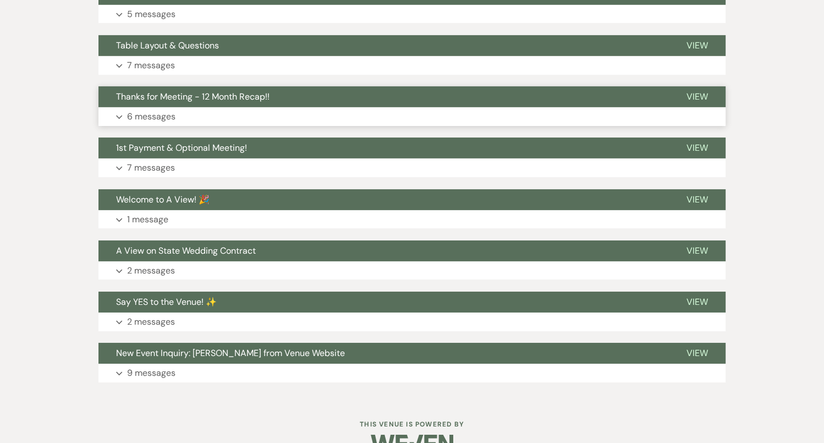
click at [354, 86] on button "Thanks for Meeting - 12 Month Recap!!" at bounding box center [383, 96] width 570 height 21
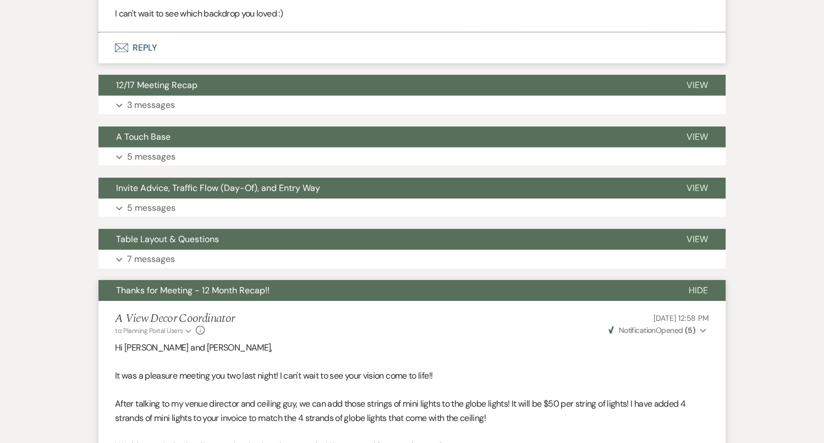
scroll to position [14147, 0]
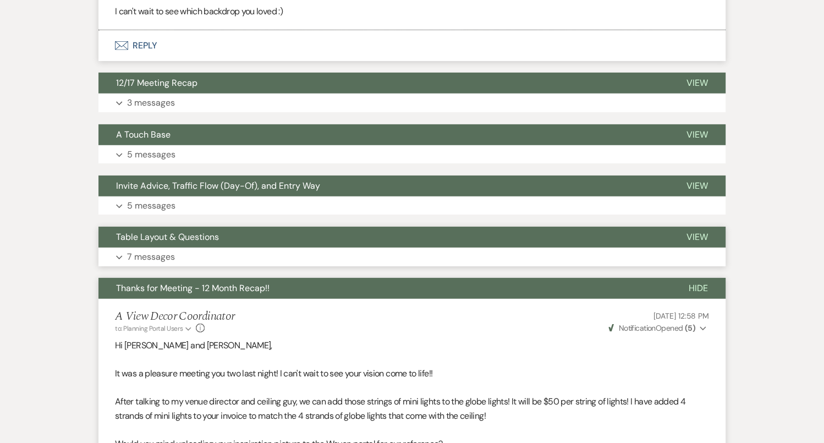
click at [291, 227] on button "Table Layout & Questions" at bounding box center [383, 237] width 570 height 21
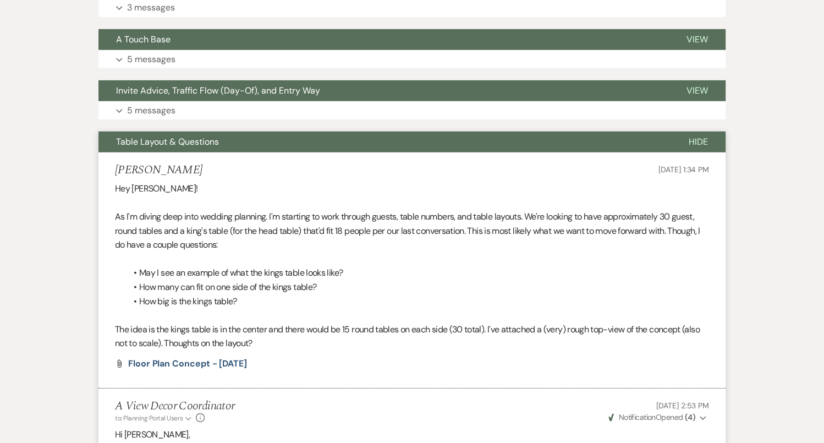
scroll to position [14268, 0]
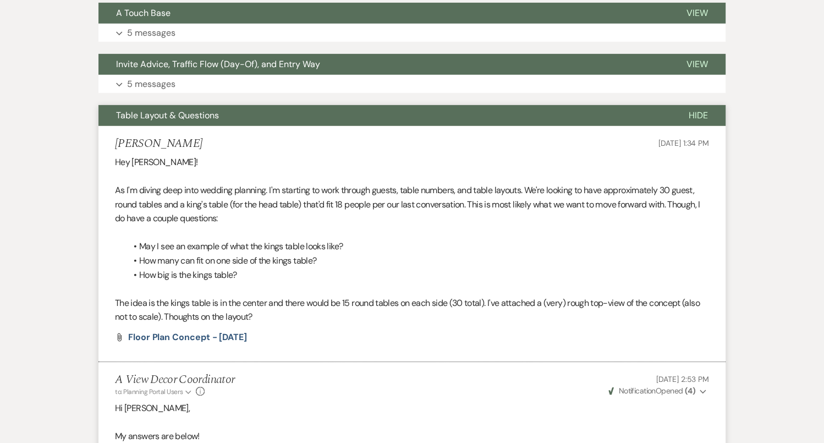
click at [291, 239] on li "May I see an example of what the kings table looks like?" at bounding box center [417, 246] width 583 height 14
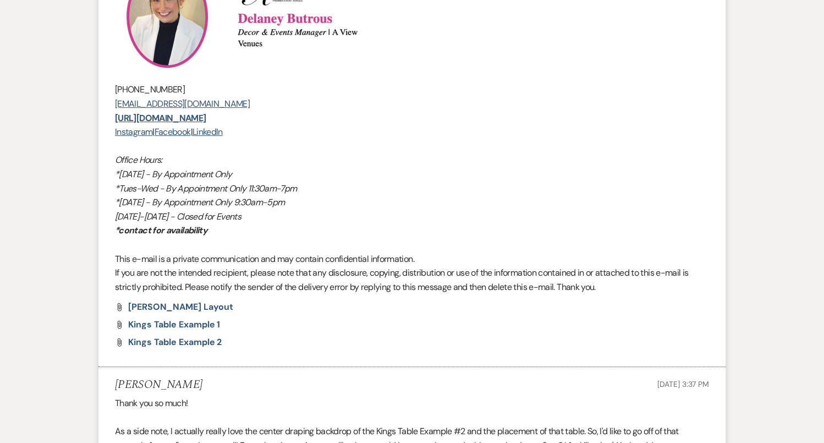
scroll to position [14932, 0]
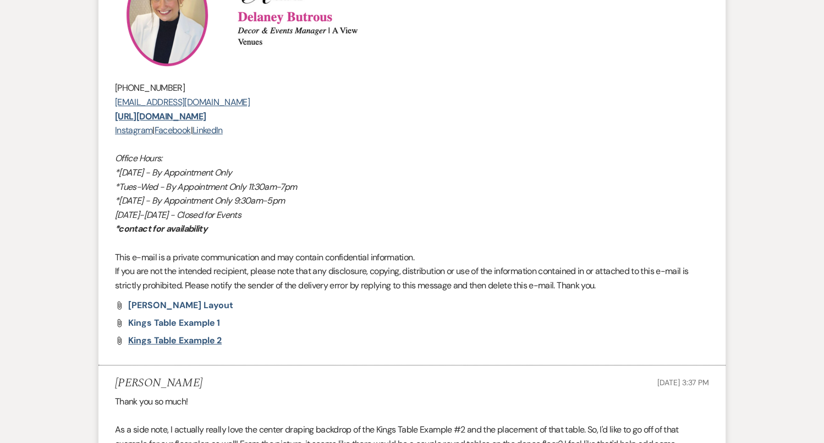
click at [165, 334] on span "Kings Table Example 2" at bounding box center [174, 340] width 93 height 12
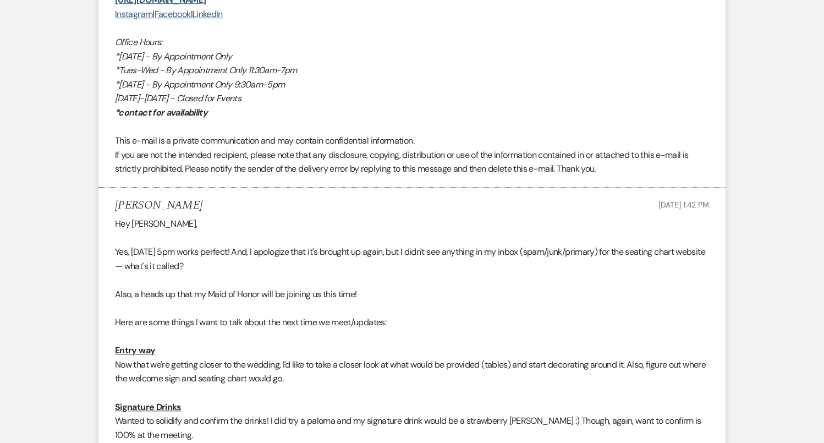
scroll to position [4684, 0]
